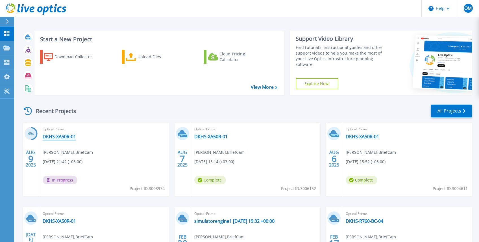
click at [66, 139] on link "DKHS-XA50R-01" at bounding box center [59, 136] width 33 height 6
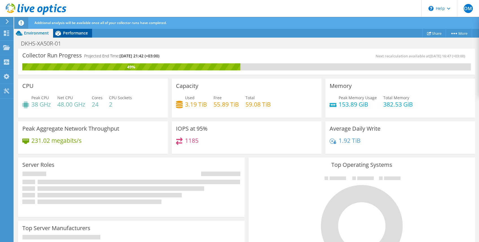
click at [76, 31] on span "Performance" at bounding box center [75, 32] width 25 height 5
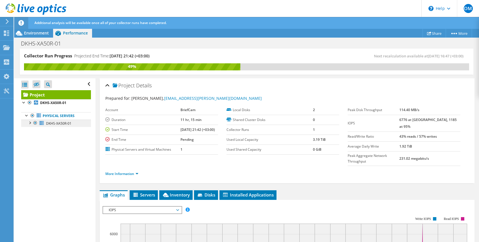
click at [67, 123] on span "DKHS-XA50R-01" at bounding box center [58, 123] width 25 height 5
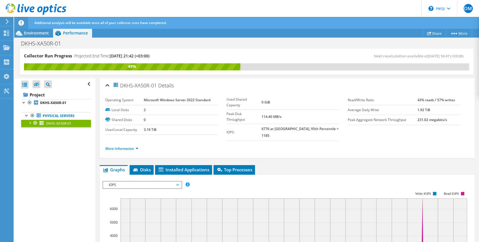
click at [30, 123] on div at bounding box center [30, 122] width 6 height 6
click at [46, 140] on link "1 D:" at bounding box center [56, 137] width 70 height 7
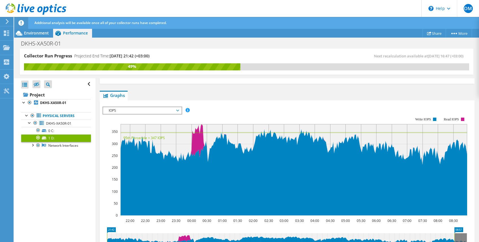
scroll to position [77, 0]
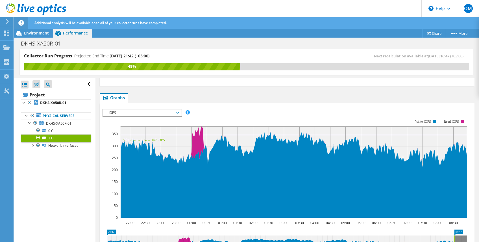
click at [146, 112] on span "IOPS" at bounding box center [142, 112] width 73 height 7
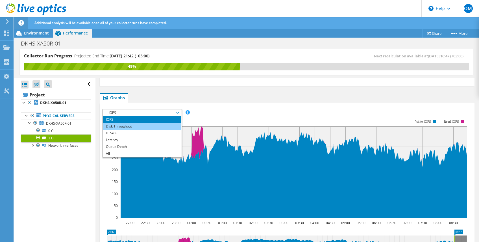
click at [147, 124] on li "Disk Throughput" at bounding box center [142, 126] width 78 height 7
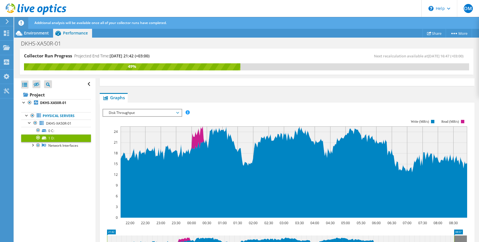
click at [147, 113] on span "Disk Throughput" at bounding box center [142, 112] width 73 height 7
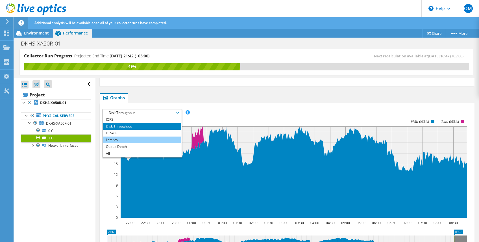
click at [146, 138] on li "Latency" at bounding box center [142, 139] width 78 height 7
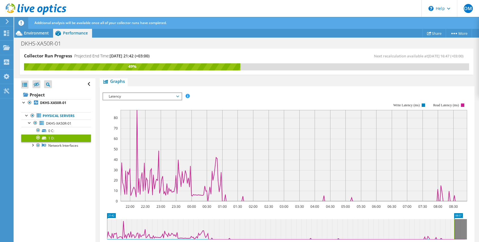
scroll to position [87, 0]
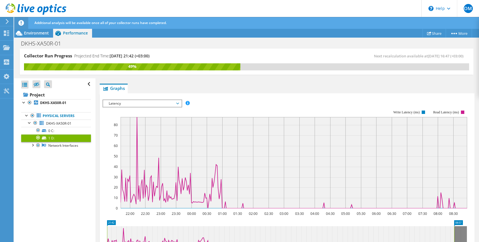
click at [170, 106] on div "Latency IOPS Disk Throughput IO Size Latency Queue Depth CPU Percentage Memory …" at bounding box center [142, 103] width 80 height 8
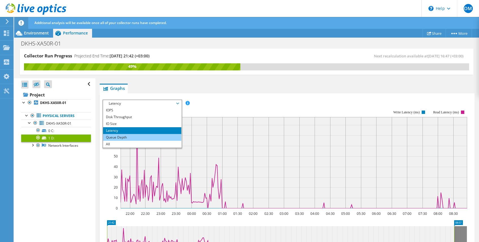
click at [163, 134] on li "Queue Depth" at bounding box center [142, 137] width 78 height 7
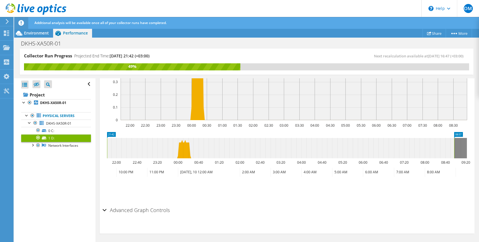
scroll to position [174, 0]
